Goal: Task Accomplishment & Management: Use online tool/utility

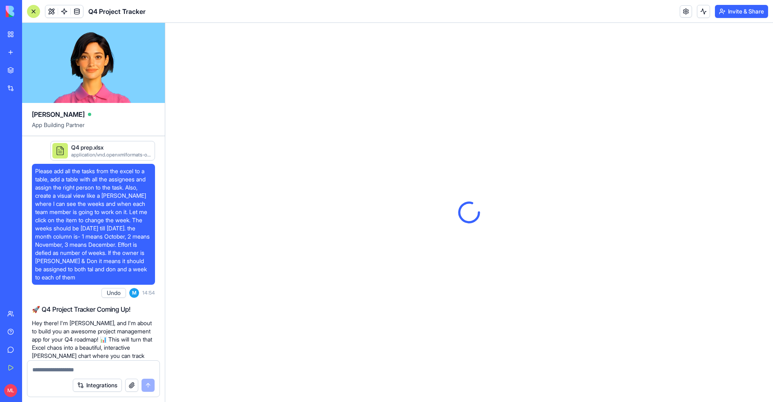
click at [72, 191] on span "Please add all the tasks from the excel to a table, add a table with all the as…" at bounding box center [93, 224] width 117 height 115
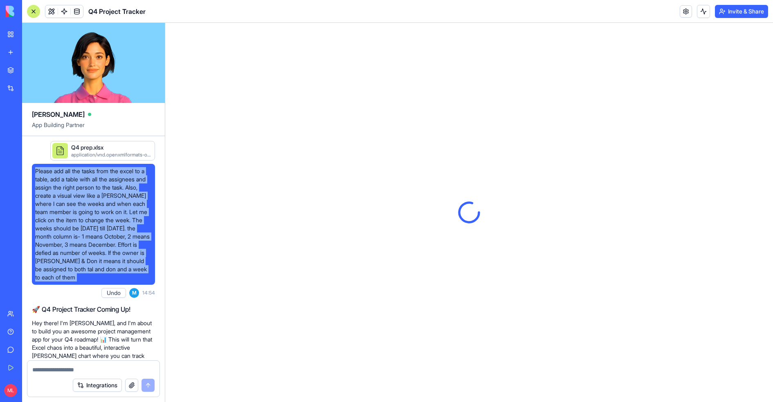
click at [72, 191] on span "Please add all the tasks from the excel to a table, add a table with all the as…" at bounding box center [93, 224] width 117 height 115
copy span "Please add all the tasks from the excel to a table, add a table with all the as…"
click at [7, 51] on link "New app" at bounding box center [18, 52] width 33 height 16
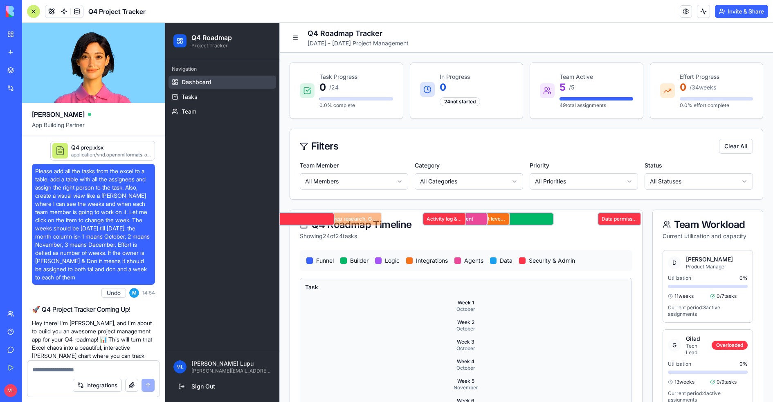
click at [135, 243] on span "Please add all the tasks from the excel to a table, add a table with all the as…" at bounding box center [93, 224] width 117 height 115
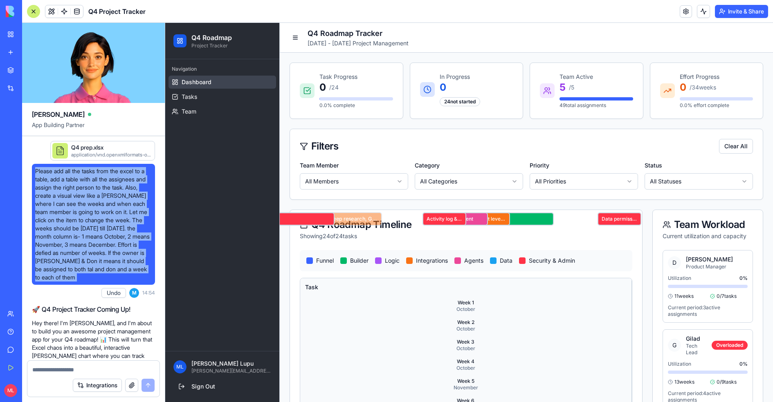
click at [135, 243] on span "Please add all the tasks from the excel to a table, add a table with all the as…" at bounding box center [93, 224] width 117 height 115
copy span "Please add all the tasks from the excel to a table, add a table with all the as…"
click at [12, 55] on link "New app" at bounding box center [18, 52] width 33 height 16
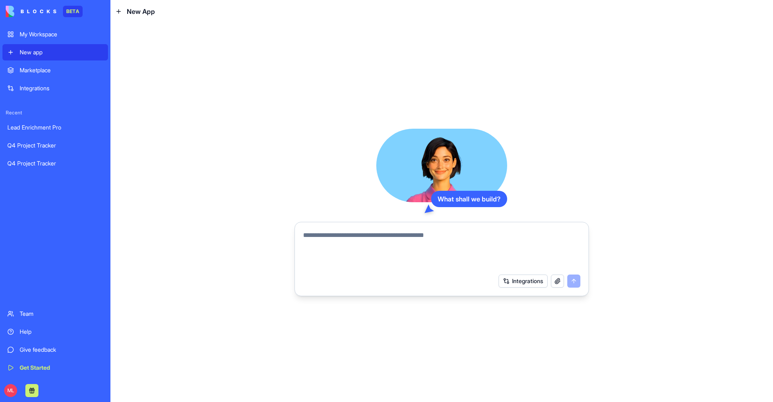
click at [391, 249] on textarea at bounding box center [441, 250] width 277 height 39
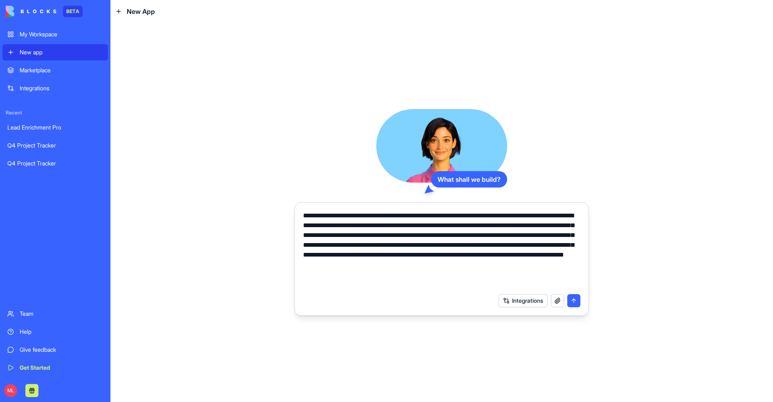
type textarea "**********"
click at [521, 305] on button "Integrations" at bounding box center [523, 300] width 49 height 13
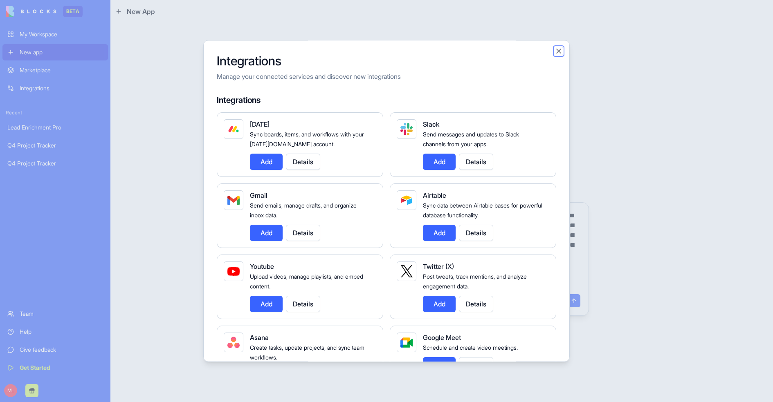
click at [556, 50] on button "Close" at bounding box center [559, 51] width 8 height 8
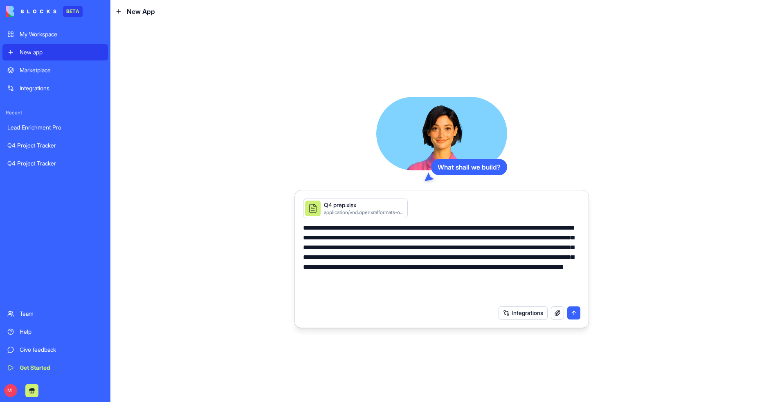
click at [499, 307] on button "Integrations" at bounding box center [523, 313] width 49 height 13
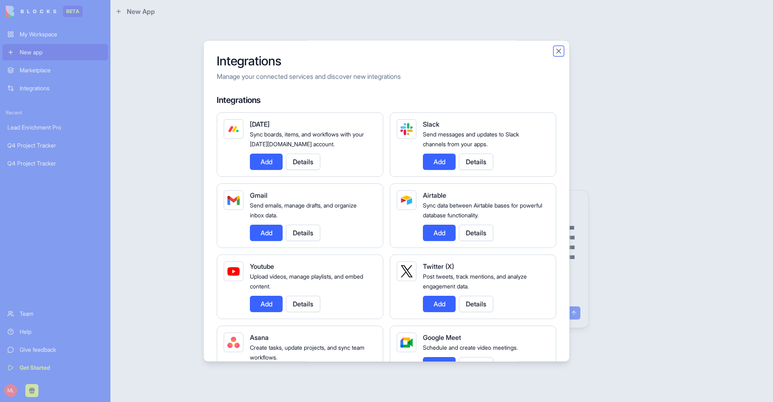
click at [561, 53] on button "Close" at bounding box center [559, 51] width 8 height 8
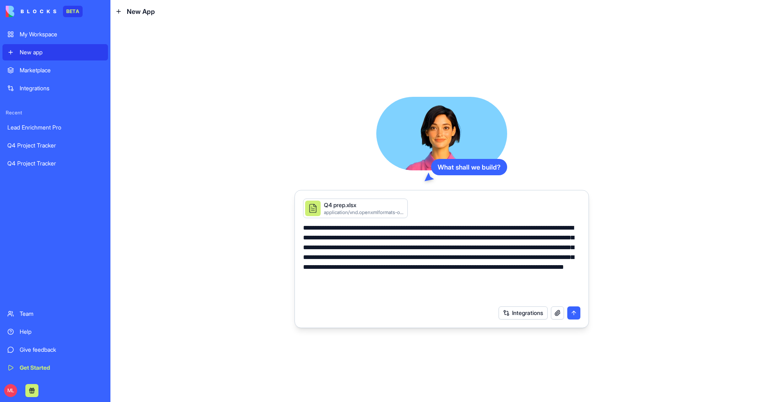
click at [570, 316] on button "submit" at bounding box center [573, 313] width 13 height 13
